Goal: Check status: Check status

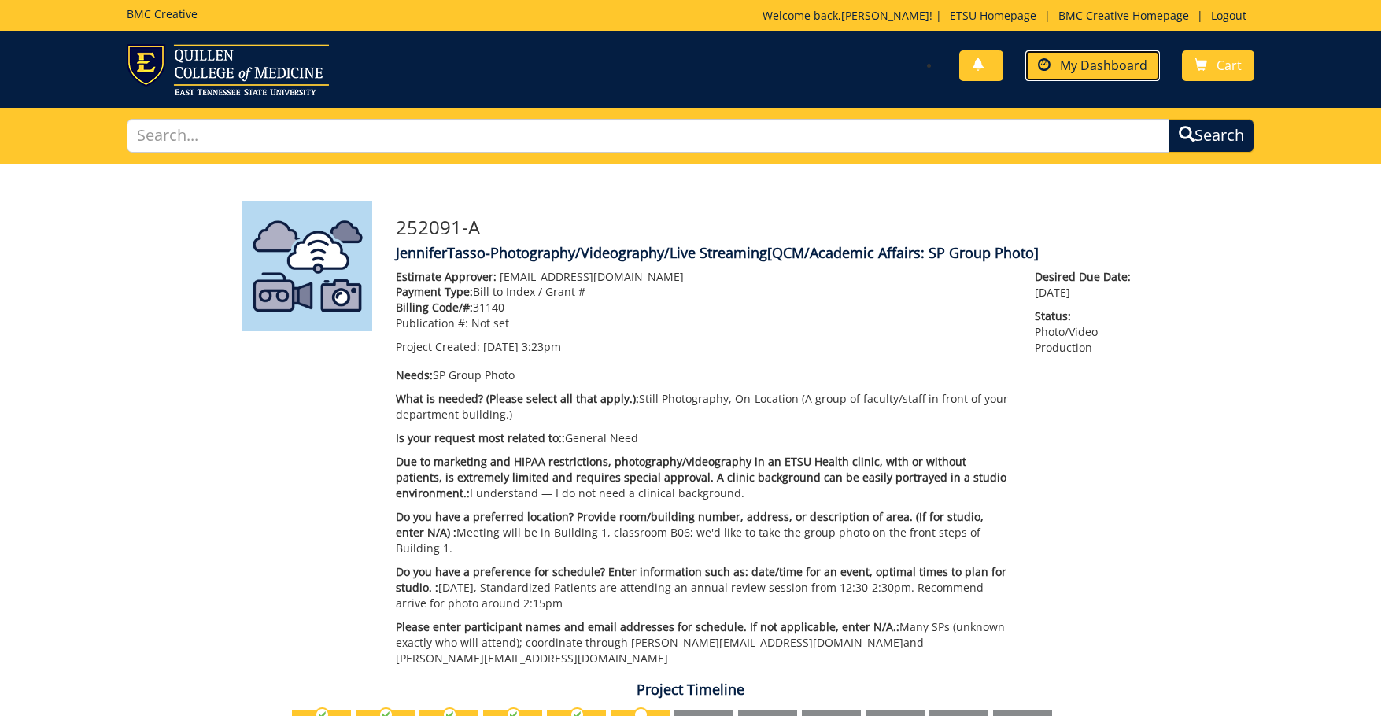
click at [1080, 62] on span "My Dashboard" at bounding box center [1103, 65] width 87 height 17
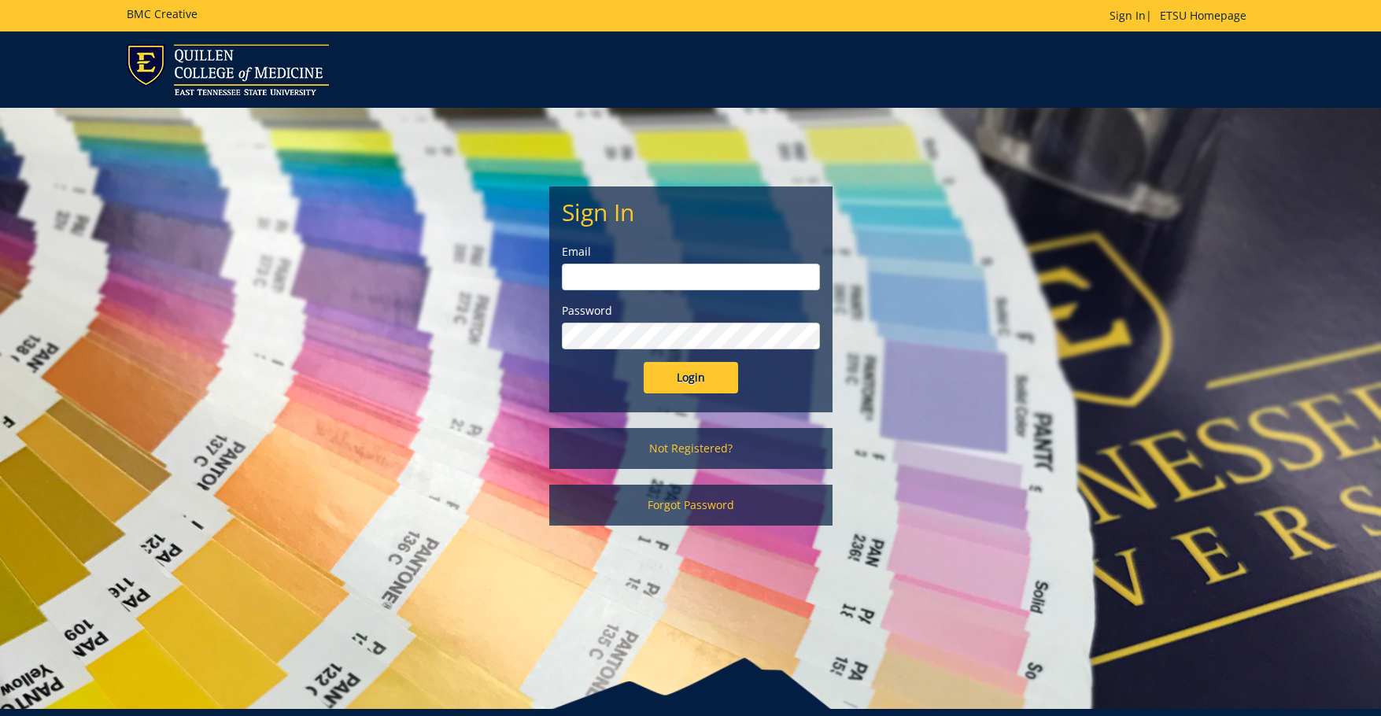
type input "[EMAIL_ADDRESS][DOMAIN_NAME]"
click at [711, 371] on input "Login" at bounding box center [691, 377] width 94 height 31
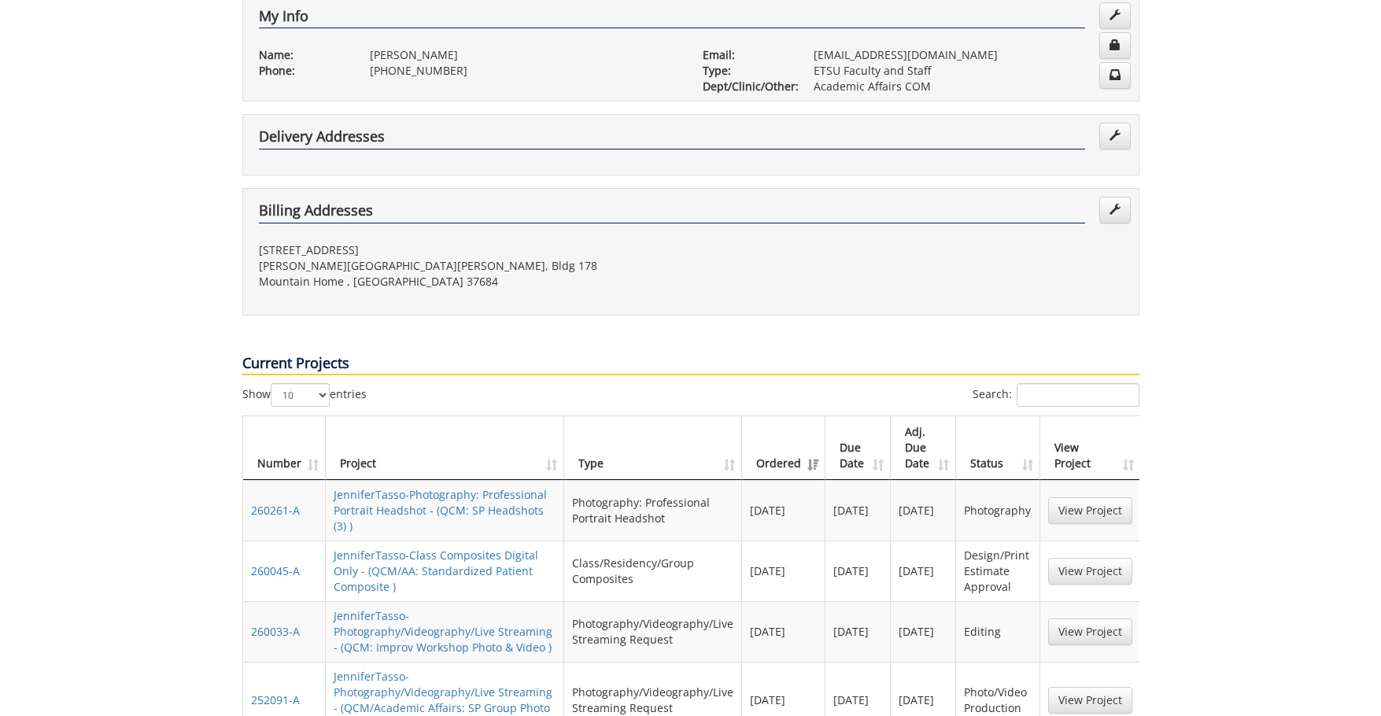
scroll to position [551, 0]
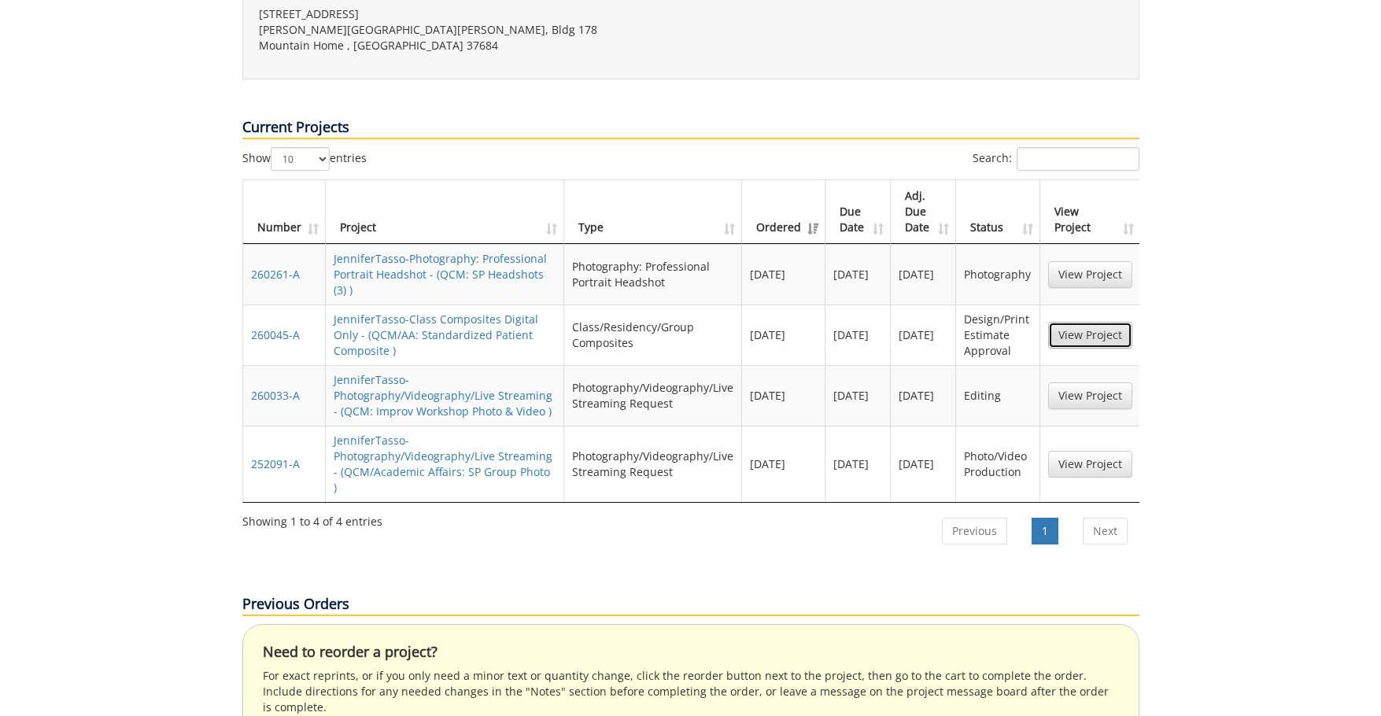
click at [1088, 322] on link "View Project" at bounding box center [1090, 335] width 84 height 27
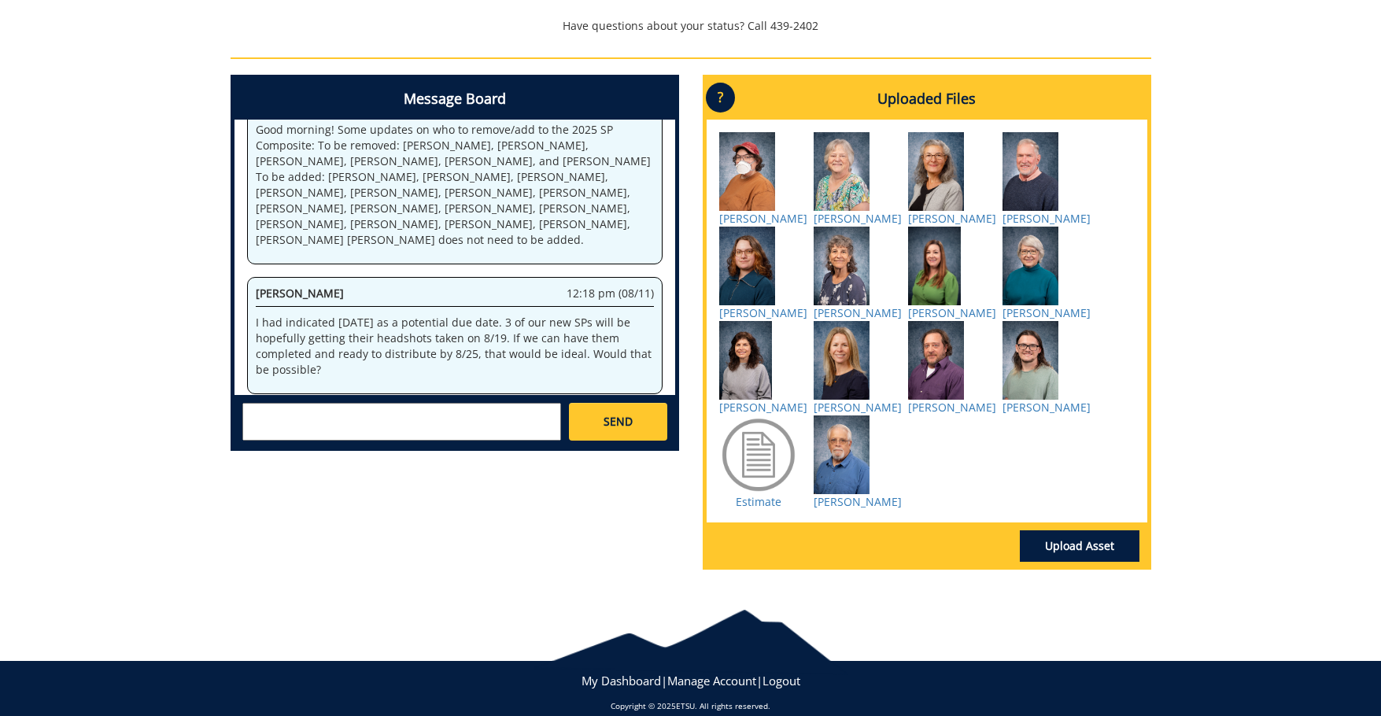
scroll to position [551, 0]
